Goal: Navigation & Orientation: Go to known website

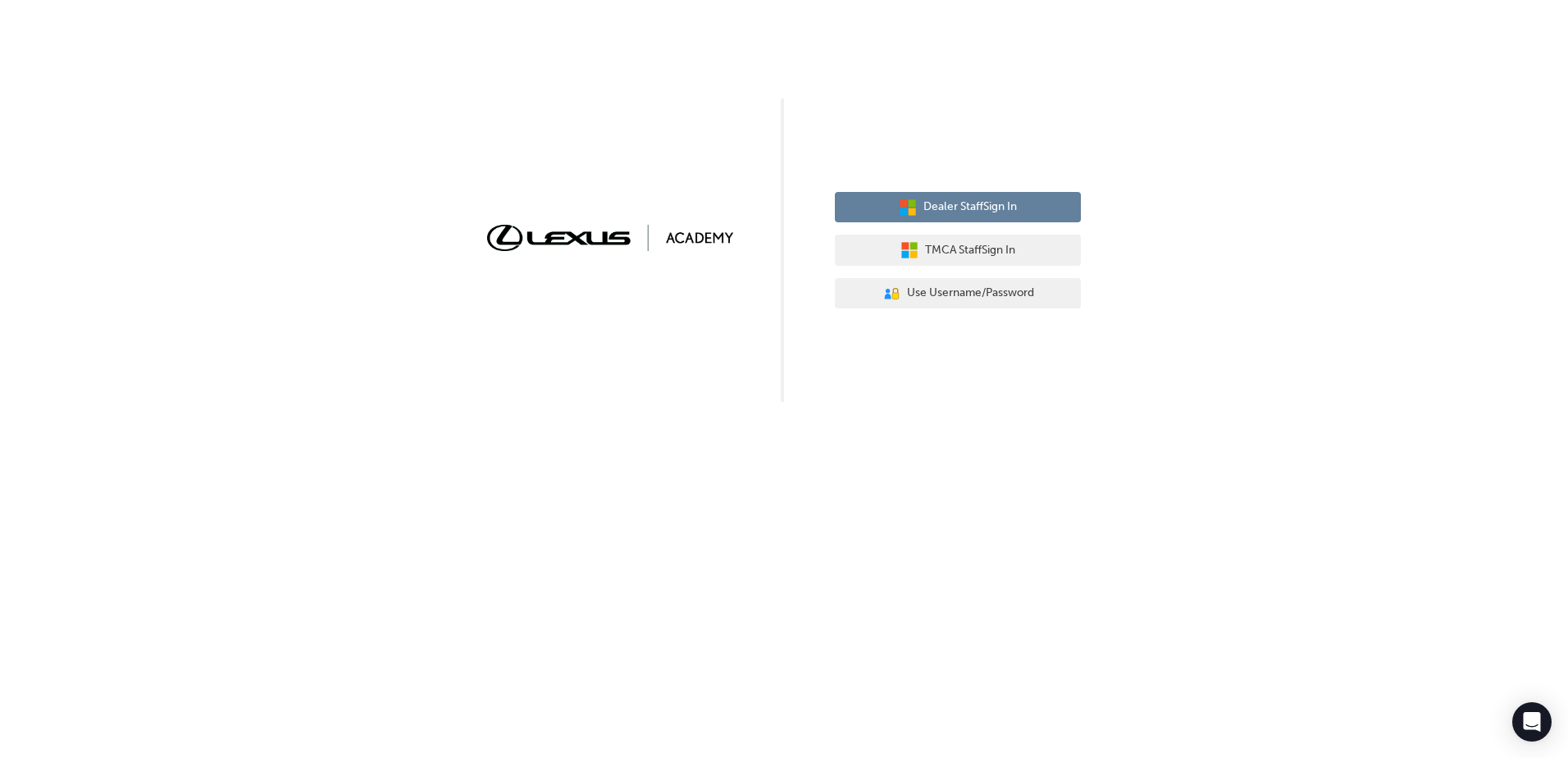
click at [951, 212] on span "Dealer Staff Sign In" at bounding box center [970, 206] width 94 height 19
